Goal: Book appointment/travel/reservation

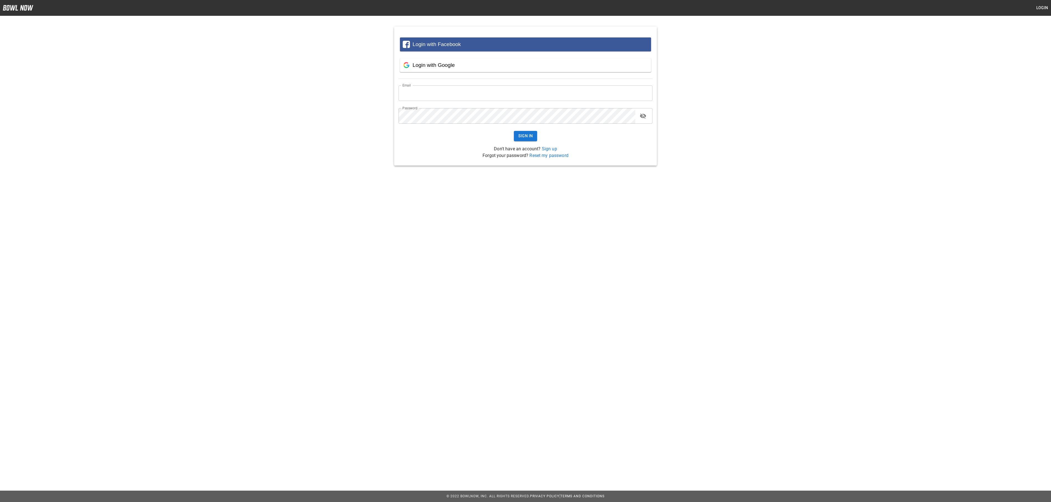
type input "**********"
click at [527, 135] on button "Sign In" at bounding box center [526, 136] width 24 height 10
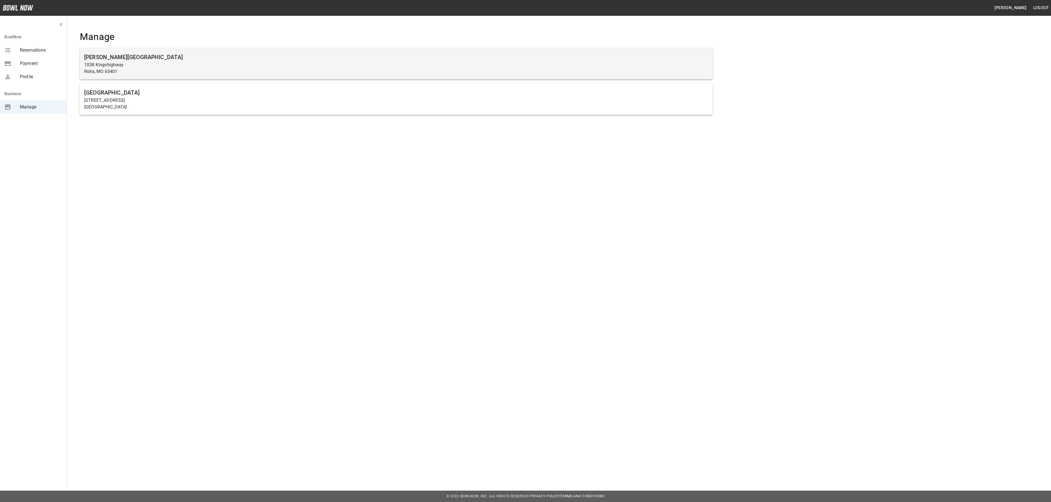
click at [228, 54] on h6 "[PERSON_NAME][GEOGRAPHIC_DATA]" at bounding box center [396, 57] width 624 height 9
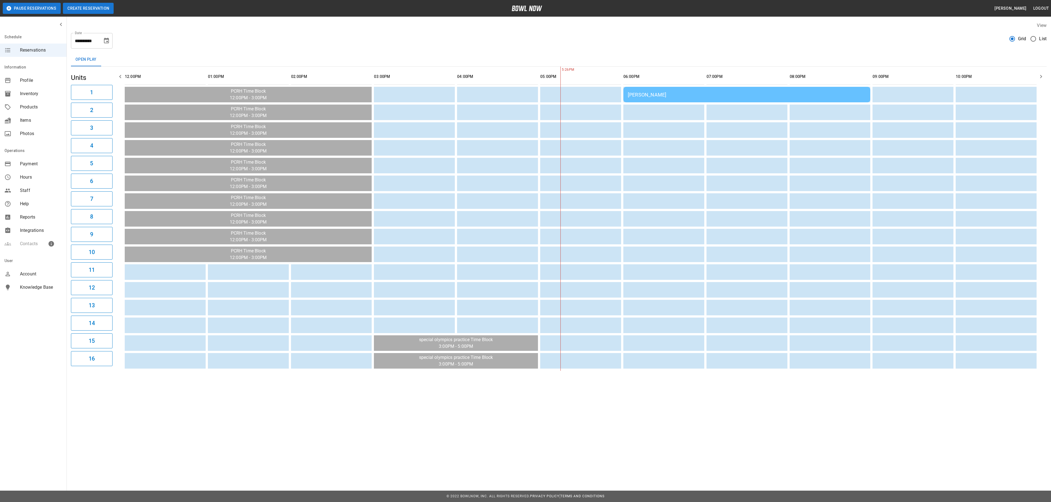
click at [91, 6] on button "Create Reservation" at bounding box center [88, 8] width 51 height 11
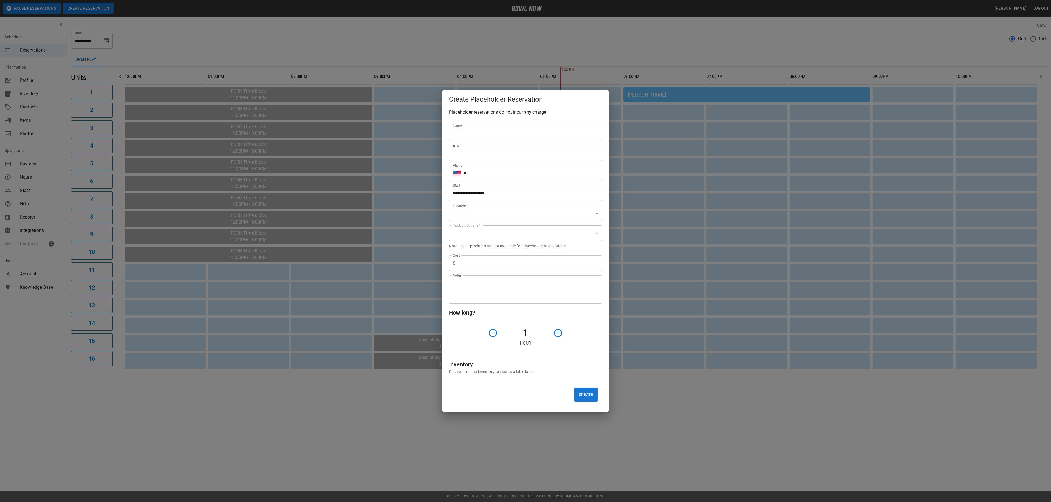
type input "**********"
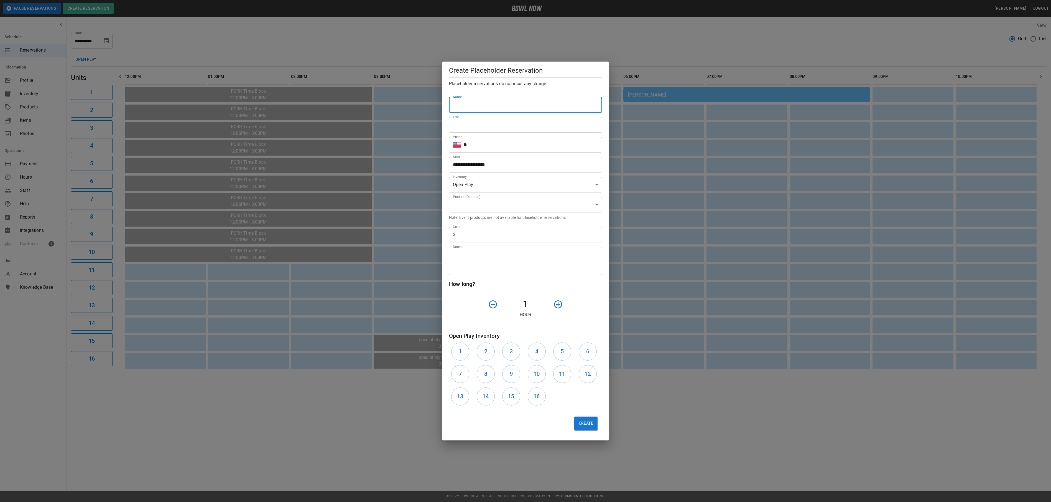
click at [497, 103] on input "Name" at bounding box center [525, 105] width 153 height 16
type input "**********"
click at [505, 128] on input "Email" at bounding box center [525, 125] width 153 height 16
type input "**********"
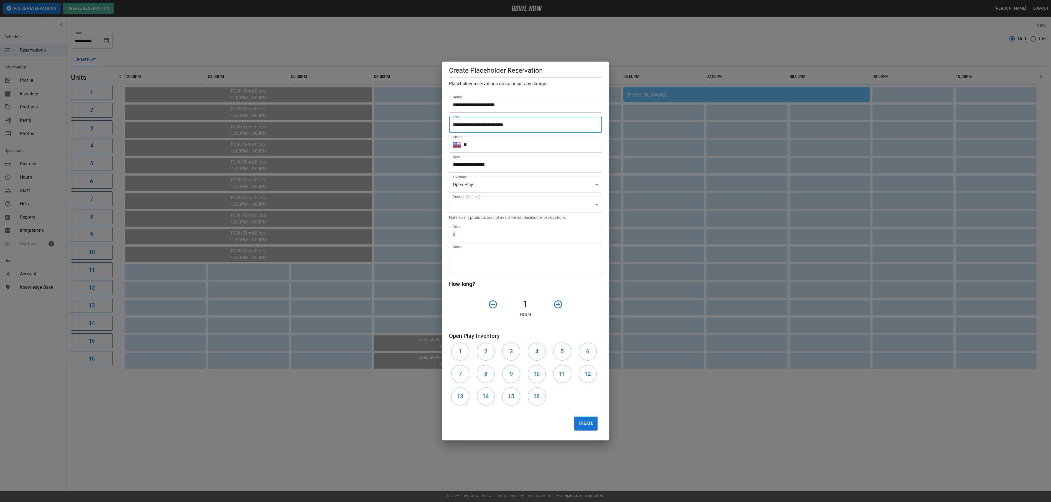
type input "*"
click at [496, 145] on input "**" at bounding box center [533, 145] width 139 height 16
click at [496, 143] on input "**" at bounding box center [533, 145] width 139 height 16
type input "**********"
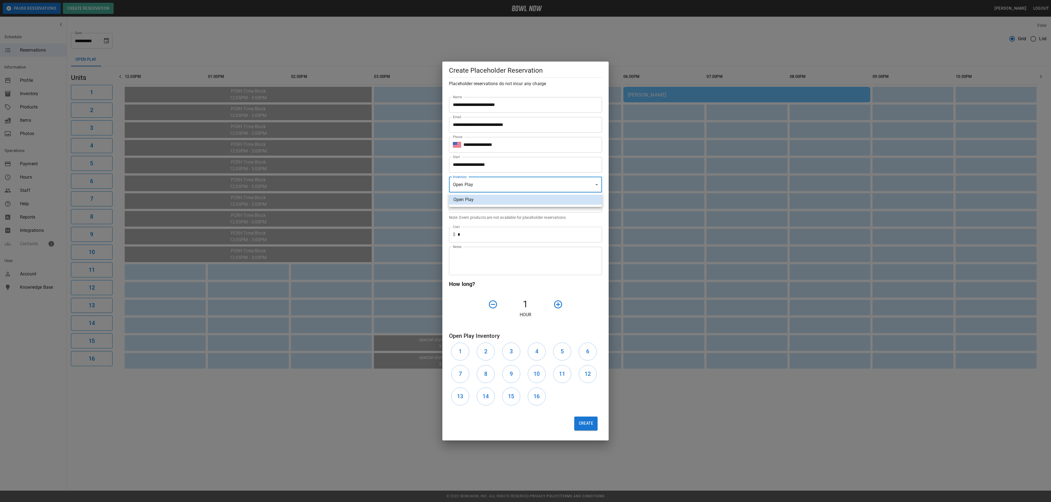
click at [645, 198] on div at bounding box center [525, 251] width 1051 height 502
click at [560, 303] on icon "button" at bounding box center [558, 304] width 10 height 10
drag, startPoint x: 462, startPoint y: 347, endPoint x: 476, endPoint y: 354, distance: 16.1
click at [461, 347] on h6 "1" at bounding box center [460, 351] width 3 height 9
click at [485, 355] on h6 "2" at bounding box center [485, 351] width 3 height 9
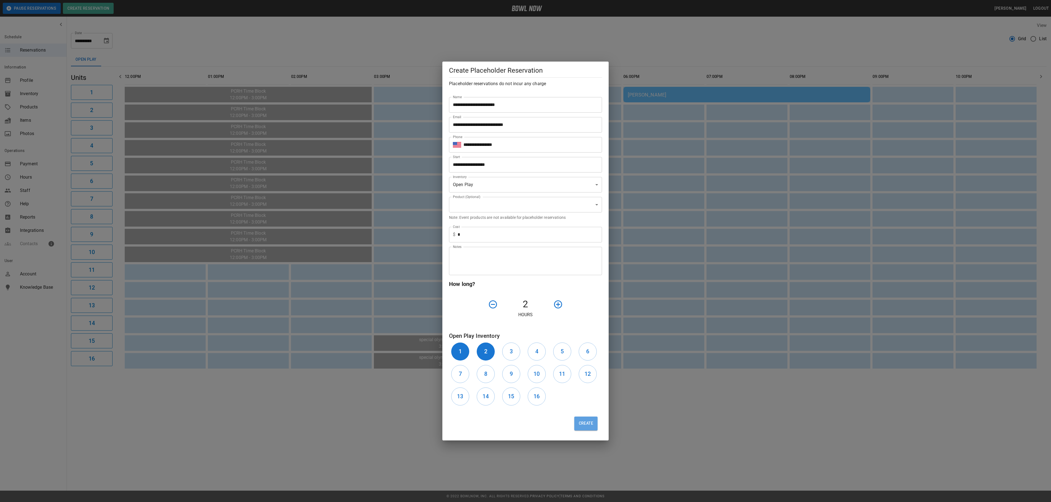
drag, startPoint x: 584, startPoint y: 421, endPoint x: 583, endPoint y: 419, distance: 2.8
click at [584, 420] on button "Create" at bounding box center [585, 423] width 23 height 14
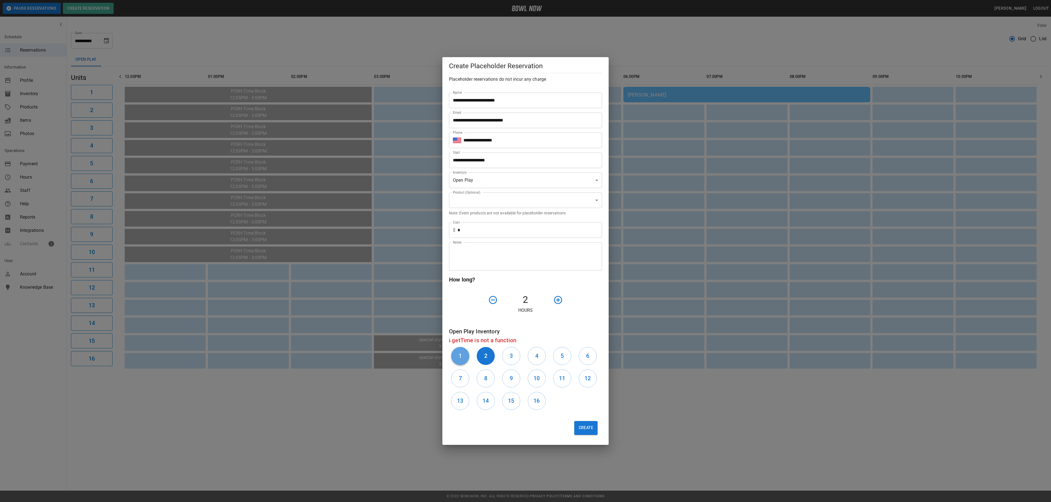
click at [458, 359] on button "1" at bounding box center [460, 356] width 18 height 18
click at [487, 358] on h6 "2" at bounding box center [485, 355] width 3 height 9
click at [515, 382] on button "9" at bounding box center [511, 378] width 18 height 18
click at [533, 386] on div "10" at bounding box center [539, 378] width 26 height 22
drag, startPoint x: 536, startPoint y: 381, endPoint x: 545, endPoint y: 390, distance: 12.2
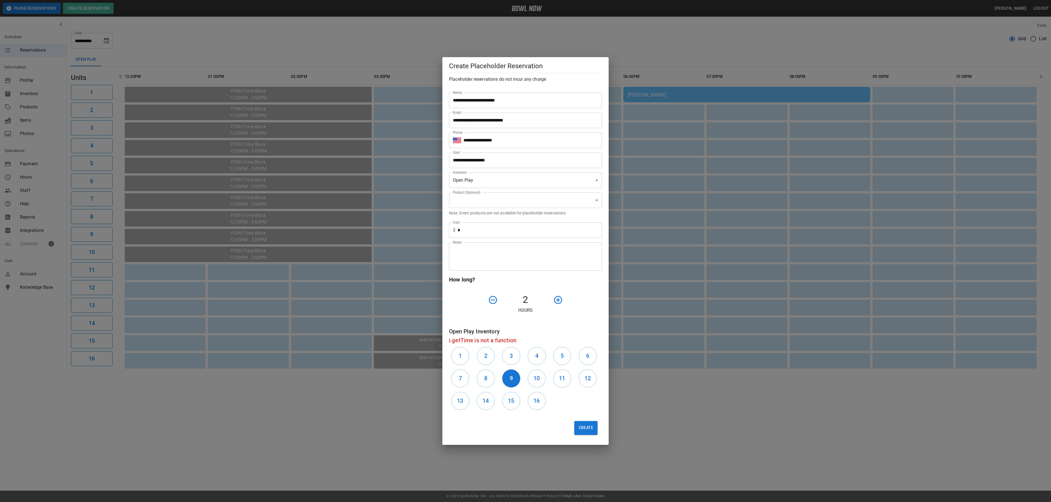
click at [536, 381] on h6 "10" at bounding box center [537, 378] width 6 height 9
click at [581, 430] on button "Create" at bounding box center [585, 428] width 23 height 14
click at [582, 426] on button "Create" at bounding box center [585, 428] width 23 height 14
drag, startPoint x: 454, startPoint y: 331, endPoint x: 520, endPoint y: 333, distance: 66.0
click at [520, 333] on h6 "Open Play Inventory" at bounding box center [525, 331] width 153 height 9
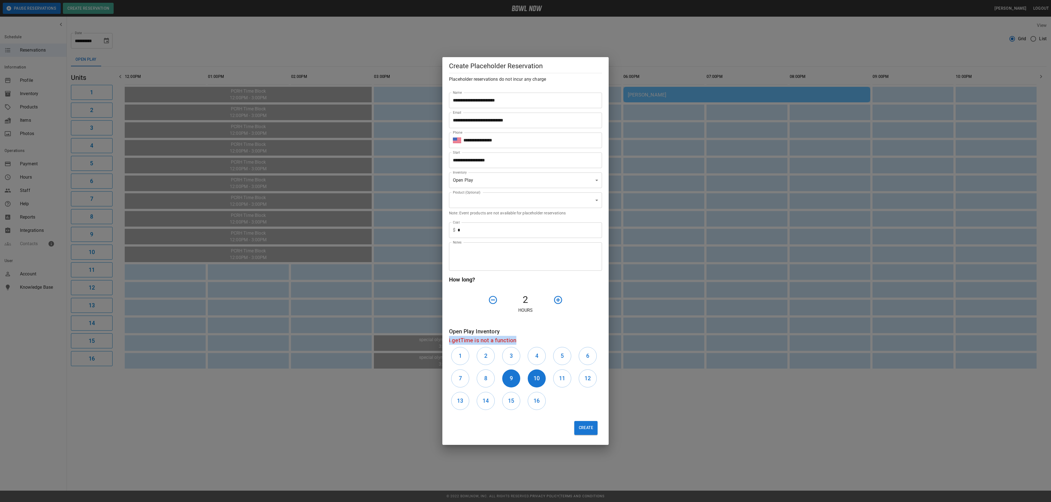
drag, startPoint x: 520, startPoint y: 333, endPoint x: 526, endPoint y: 344, distance: 11.9
click at [526, 344] on h6 "i.getTime is not a function" at bounding box center [525, 340] width 153 height 9
drag, startPoint x: 526, startPoint y: 344, endPoint x: 487, endPoint y: 326, distance: 42.2
click at [487, 326] on div "Open Play Inventory i.getTime is not a function 1 2 3 4 5 6 7 8 9 10 11 12 13 1…" at bounding box center [523, 367] width 157 height 90
click at [563, 163] on input "**********" at bounding box center [523, 160] width 149 height 16
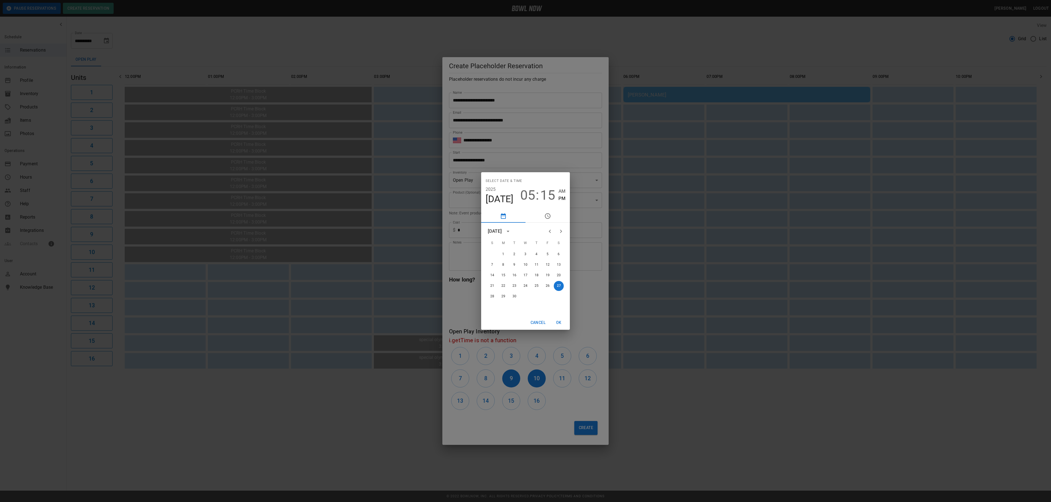
drag, startPoint x: 529, startPoint y: 194, endPoint x: 534, endPoint y: 194, distance: 5.0
click at [531, 193] on span "05" at bounding box center [527, 195] width 15 height 16
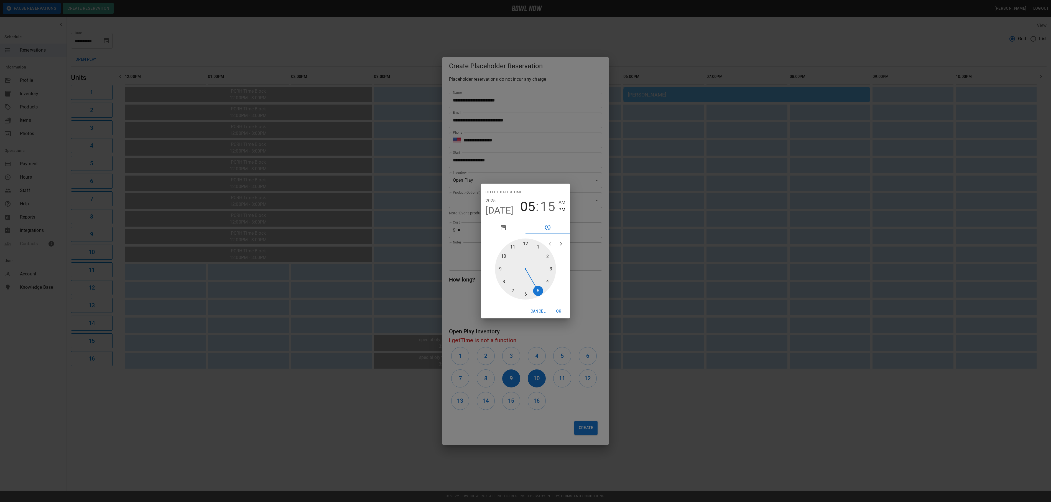
click at [551, 266] on div at bounding box center [525, 268] width 61 height 61
click at [522, 242] on div at bounding box center [525, 268] width 61 height 61
type input "**********"
click at [560, 312] on button "OK" at bounding box center [559, 311] width 18 height 10
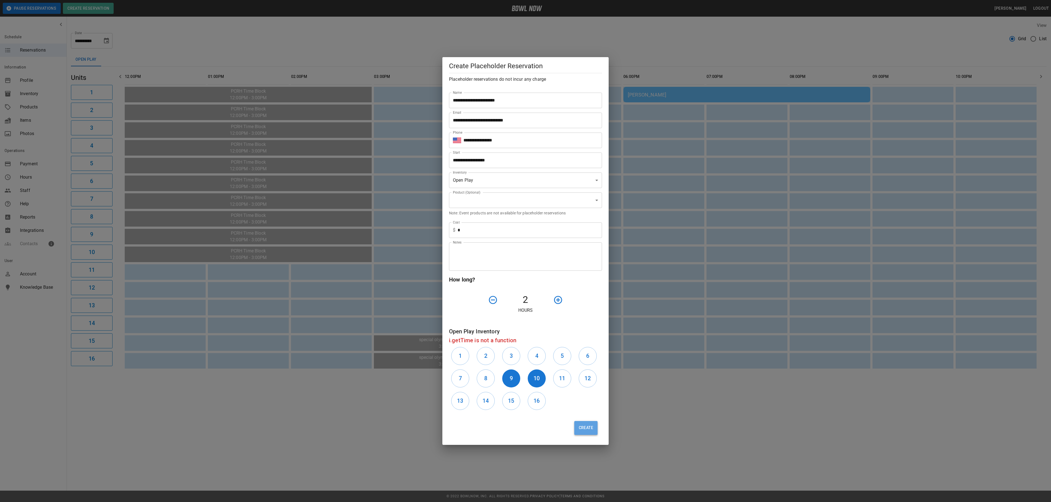
click at [588, 428] on button "Create" at bounding box center [585, 428] width 23 height 14
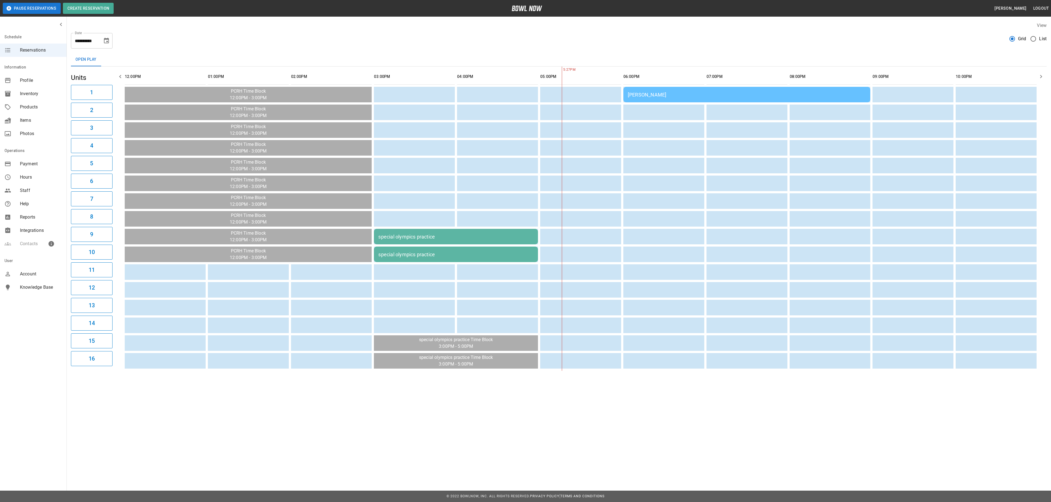
click at [503, 238] on div "special olympics practice" at bounding box center [455, 237] width 155 height 6
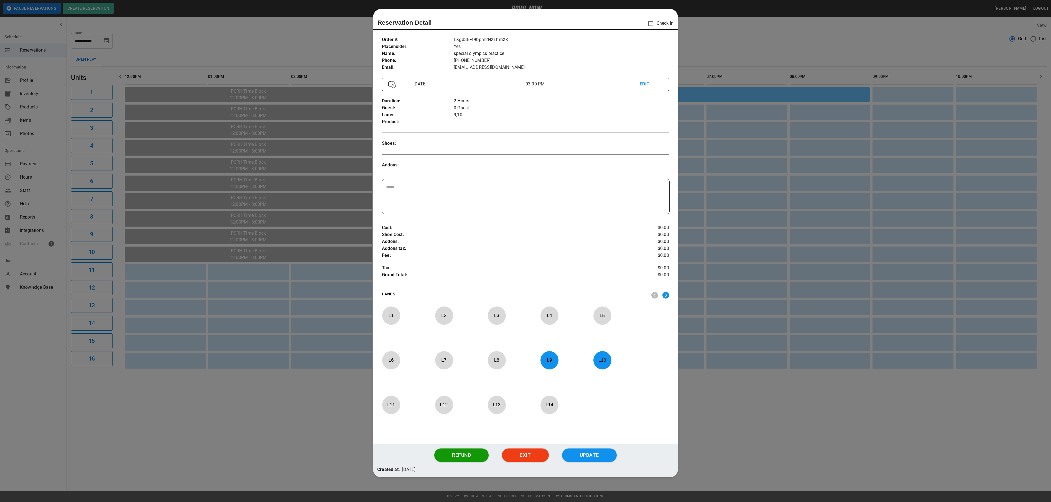
click at [640, 83] on p "EDIT" at bounding box center [651, 84] width 23 height 7
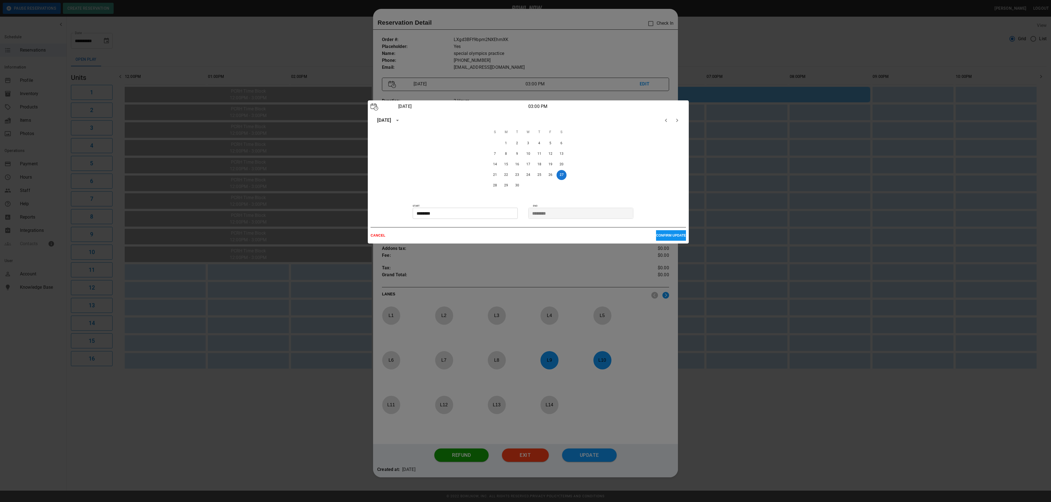
click at [401, 121] on icon "calendar view is open, switch to year view" at bounding box center [397, 120] width 7 height 7
click at [544, 146] on div "1900 1901 1902 1903 1904 1905 1906 1907 1908 1909 1910 1911 1912 1913 1914 1915…" at bounding box center [528, 166] width 315 height 78
click at [399, 121] on icon "year view is open, switch to calendar view" at bounding box center [397, 119] width 3 height 1
click at [677, 119] on icon "Next month" at bounding box center [677, 120] width 2 height 3
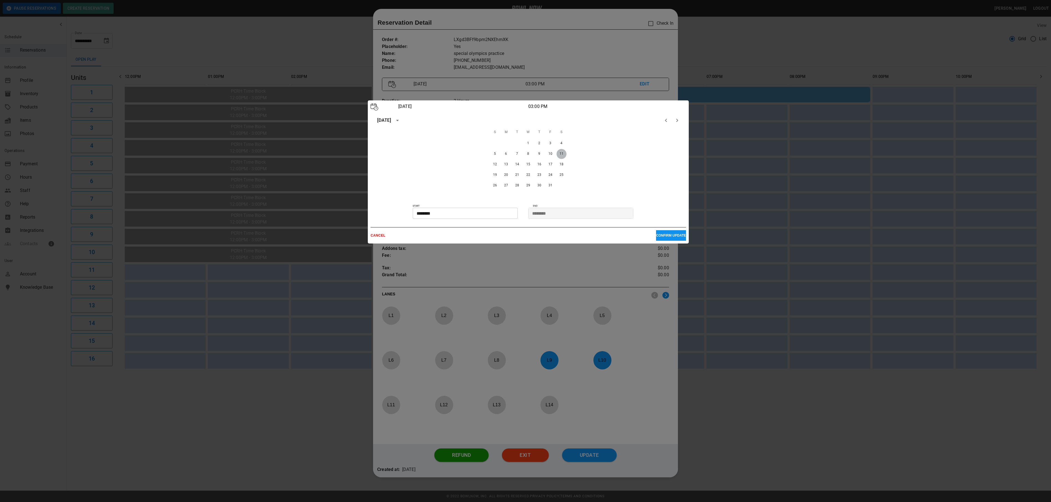
click at [563, 151] on button "11" at bounding box center [562, 154] width 10 height 10
click at [666, 232] on button "CONFIRM UPDATE" at bounding box center [671, 235] width 30 height 11
click at [660, 234] on p "CONFIRM UPDATE" at bounding box center [671, 235] width 30 height 4
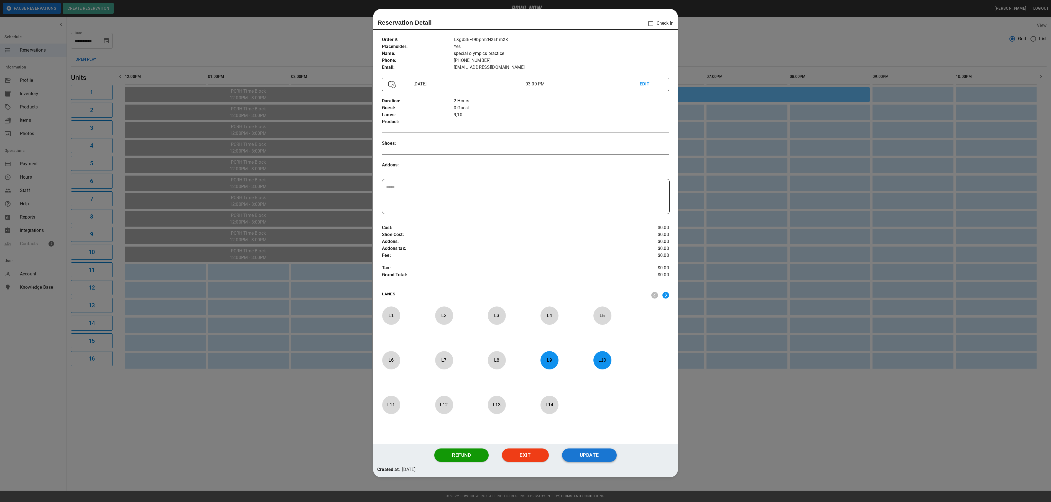
click at [592, 461] on button "Update" at bounding box center [589, 454] width 55 height 13
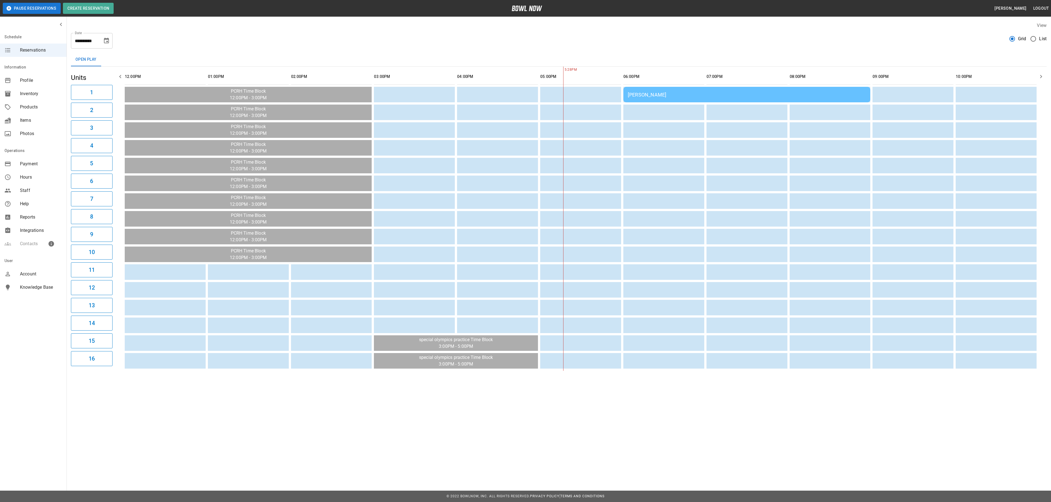
click at [108, 45] on button "Choose date, selected date is Sep 27, 2025" at bounding box center [106, 40] width 11 height 11
click at [123, 59] on icon "Next month" at bounding box center [121, 57] width 7 height 7
click at [117, 93] on button "11" at bounding box center [118, 91] width 10 height 10
type input "**********"
